Goal: Register for event/course

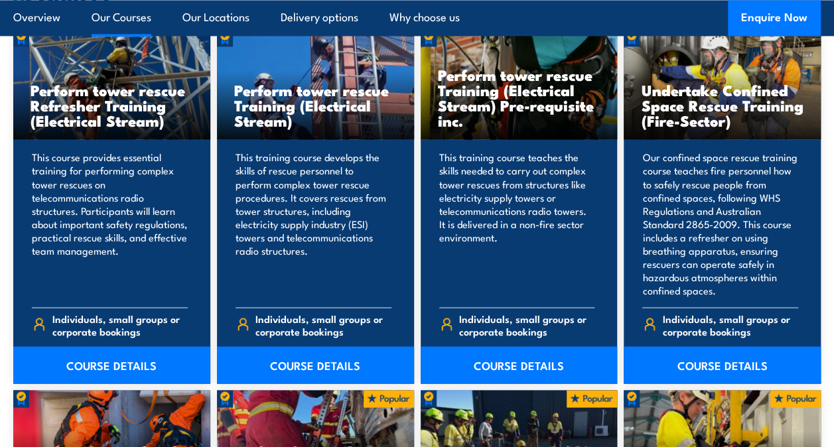
scroll to position [1062, 0]
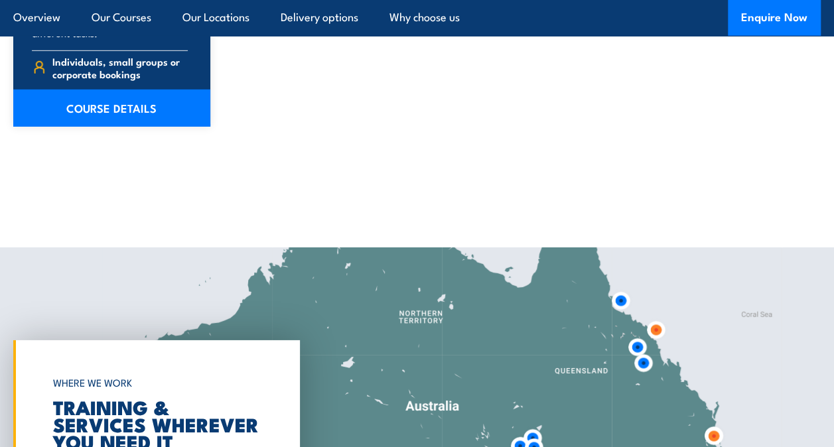
scroll to position [2191, 0]
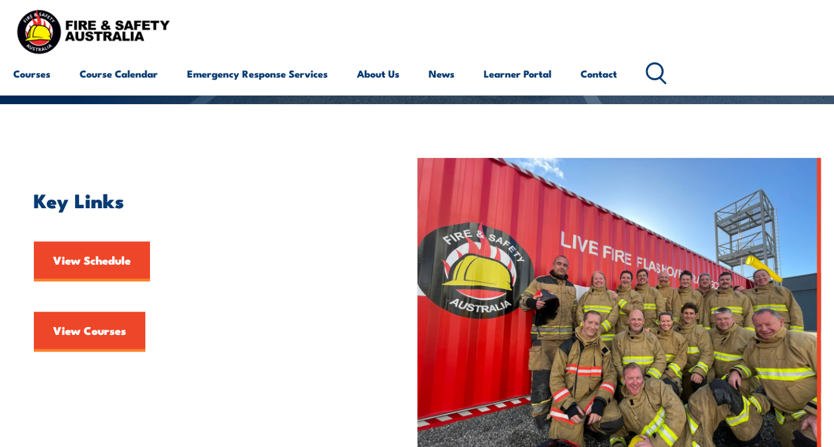
scroll to position [266, 0]
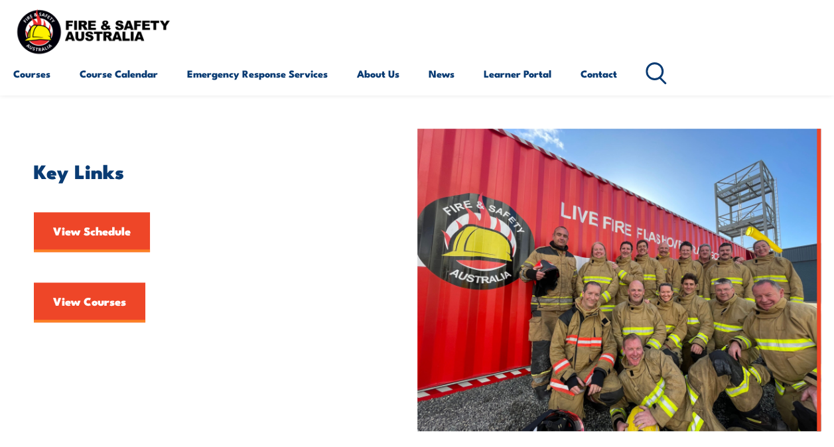
click at [289, 250] on p "View Schedule" at bounding box center [216, 225] width 364 height 54
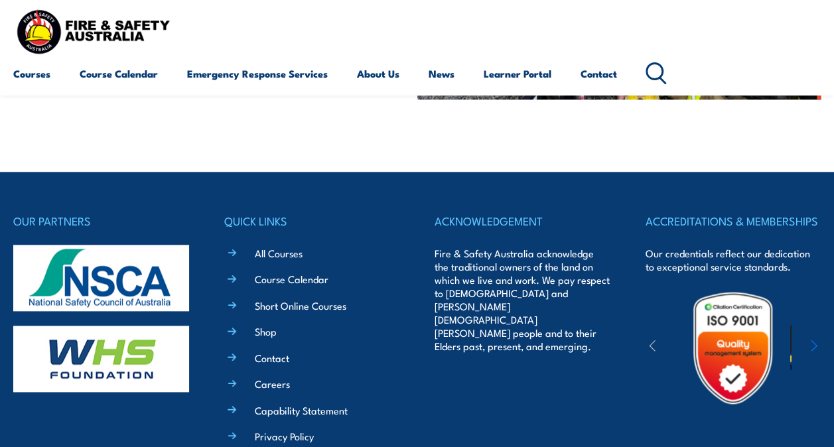
scroll to position [465, 0]
